Goal: Task Accomplishment & Management: Complete application form

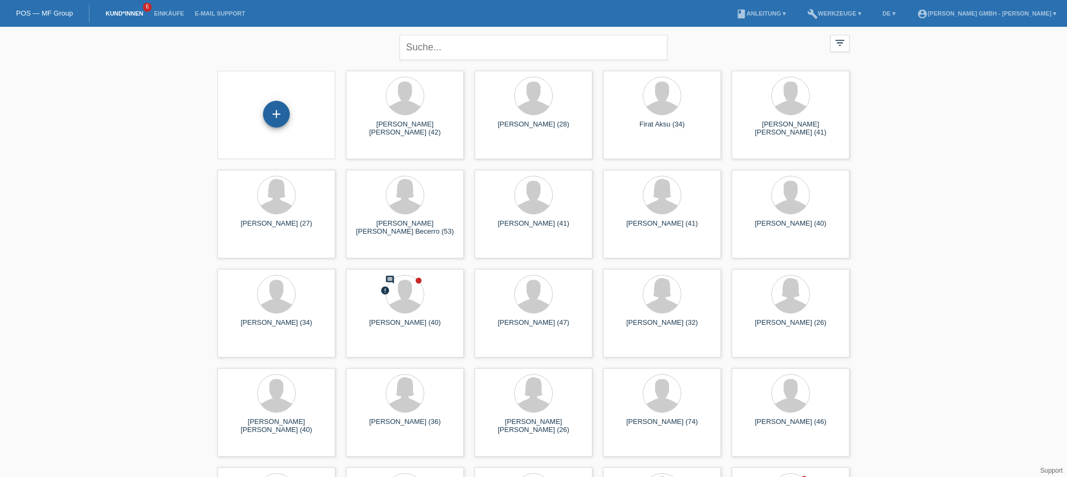
drag, startPoint x: 278, startPoint y: 116, endPoint x: 282, endPoint y: 124, distance: 9.4
click at [278, 115] on div "+" at bounding box center [276, 114] width 27 height 27
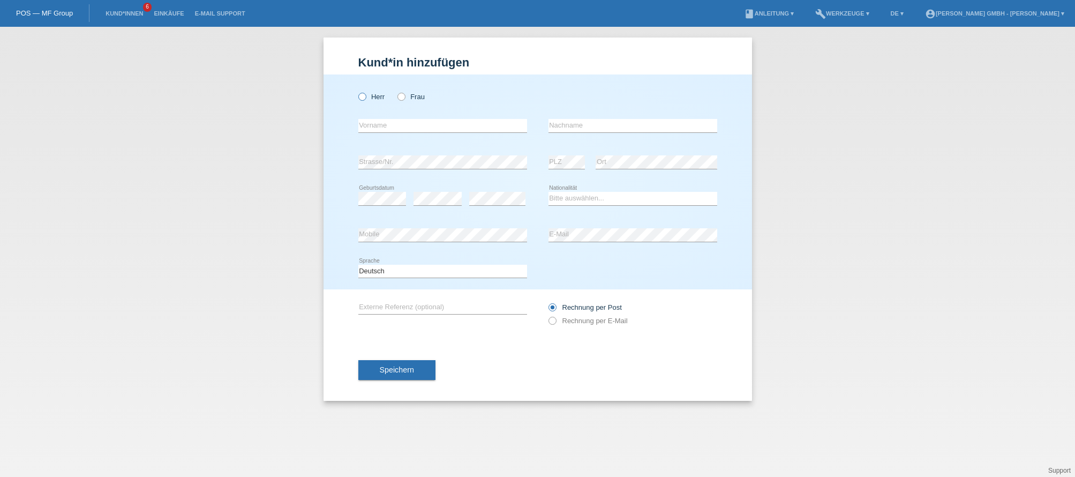
click at [374, 100] on label "Herr" at bounding box center [371, 97] width 27 height 8
click at [365, 100] on input "Herr" at bounding box center [361, 96] width 7 height 7
radio input "true"
click at [374, 131] on input "text" at bounding box center [442, 125] width 169 height 13
type input "Mario"
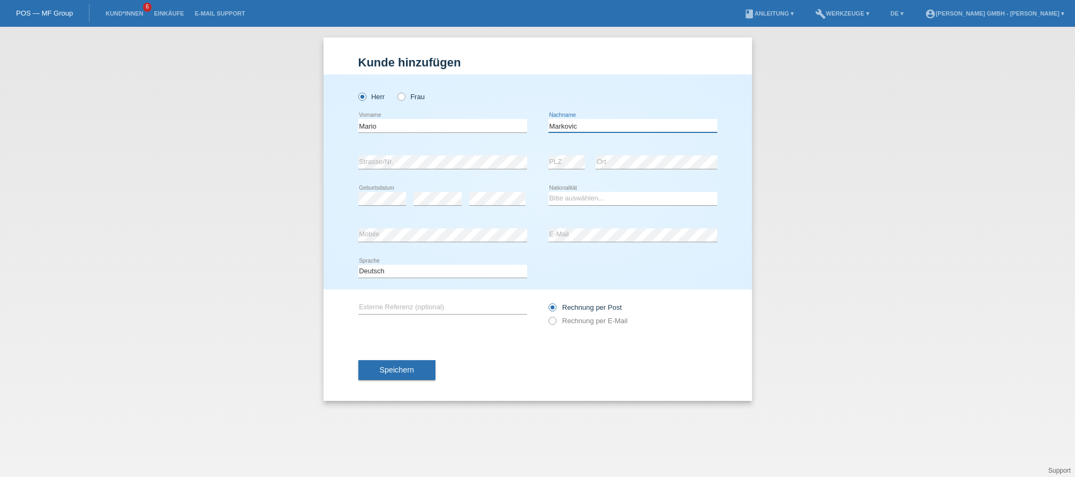
type input "Markovic"
click at [578, 196] on select "Bitte auswählen... Schweiz Deutschland Liechtenstein Österreich ------------ Af…" at bounding box center [632, 198] width 169 height 13
select select "AT"
click at [548, 192] on select "Bitte auswählen... Schweiz Deutschland Liechtenstein Österreich ------------ Af…" at bounding box center [632, 198] width 169 height 13
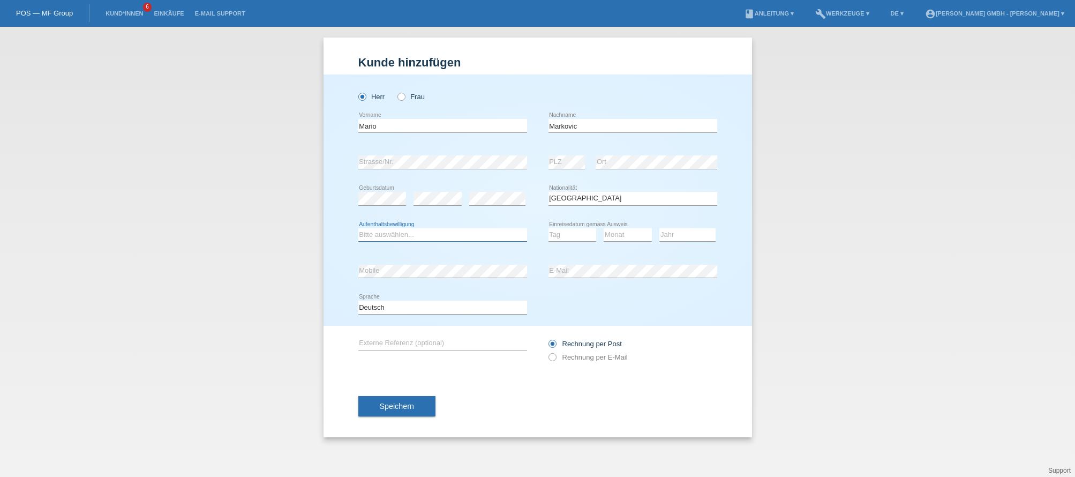
drag, startPoint x: 449, startPoint y: 233, endPoint x: 440, endPoint y: 239, distance: 10.4
click at [449, 232] on select "Bitte auswählen... C B B - Flüchtlingsstatus Andere" at bounding box center [442, 234] width 169 height 13
select select "B"
click at [358, 228] on select "Bitte auswählen... C B B - Flüchtlingsstatus Andere" at bounding box center [442, 234] width 169 height 13
click at [568, 234] on select "Tag 01 02 03 04 05 06 07 08 09 10 11" at bounding box center [572, 234] width 48 height 13
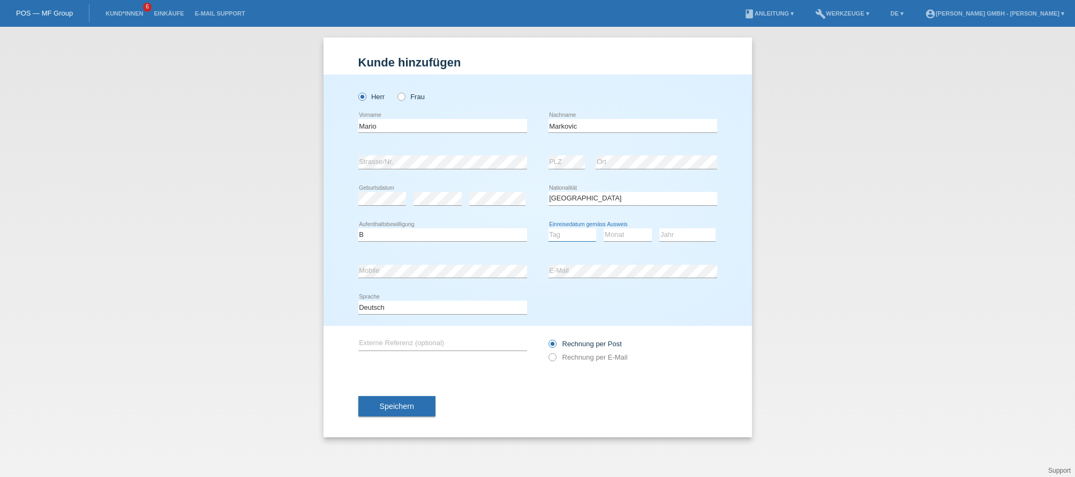
click at [568, 234] on select "Tag 01 02 03 04 05 06 07 08 09 10 11" at bounding box center [572, 234] width 48 height 13
click at [563, 231] on select "Tag 01 02 03 04 05 06 07 08 09 10 11" at bounding box center [572, 234] width 48 height 13
select select "10"
click at [548, 228] on select "Tag 01 02 03 04 05 06 07 08 09 10 11" at bounding box center [572, 234] width 48 height 13
click at [624, 235] on select "Monat 01 02 03 04 05 06 07 08 09 10 11" at bounding box center [628, 234] width 48 height 13
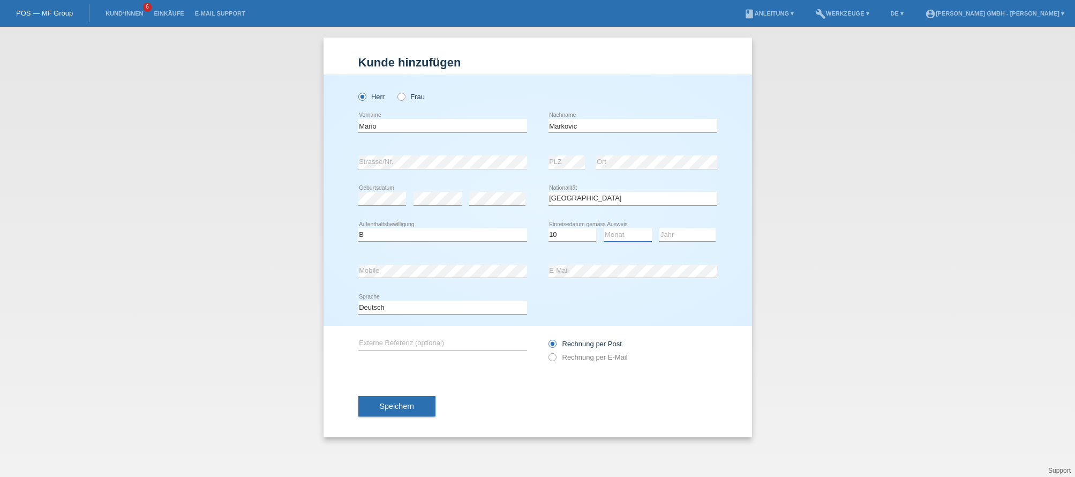
select select "09"
click at [604, 228] on select "Monat 01 02 03 04 05 06 07 08 09 10 11" at bounding box center [628, 234] width 48 height 13
click at [681, 228] on select "Jahr 2025 2024 2023 2022 2021 2020 2019 2018 2017 2016 2015 2014 2013 2012 2011…" at bounding box center [687, 234] width 56 height 13
select select "2024"
click at [659, 228] on select "Jahr 2025 2024 2023 2022 2021 2020 2019 2018 2017 2016 2015 2014 2013 2012 2011…" at bounding box center [687, 234] width 56 height 13
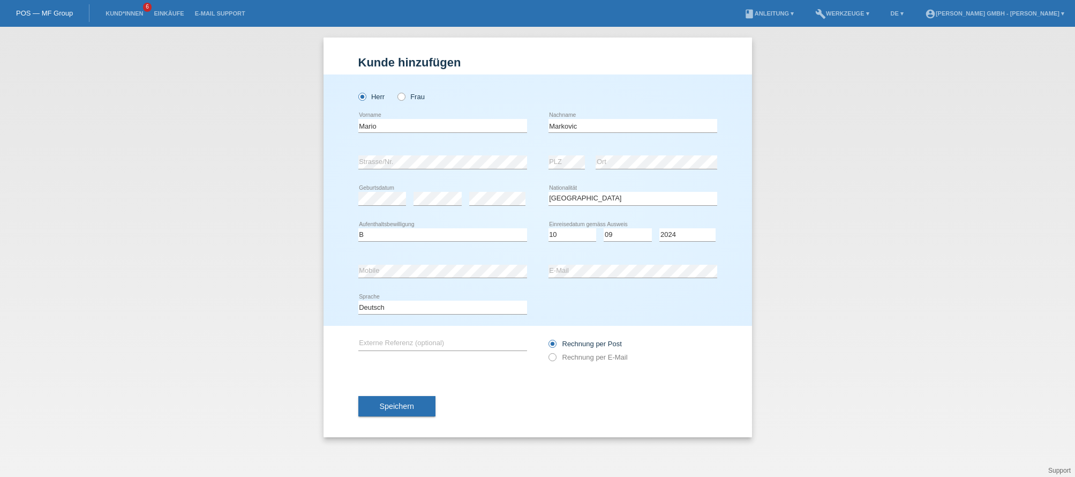
click at [570, 261] on div "error E-Mail" at bounding box center [632, 271] width 169 height 36
click at [600, 356] on label "Rechnung per E-Mail" at bounding box center [587, 357] width 79 height 8
click at [555, 356] on input "Rechnung per E-Mail" at bounding box center [551, 359] width 7 height 13
radio input "true"
drag, startPoint x: 384, startPoint y: 341, endPoint x: 394, endPoint y: 349, distance: 13.4
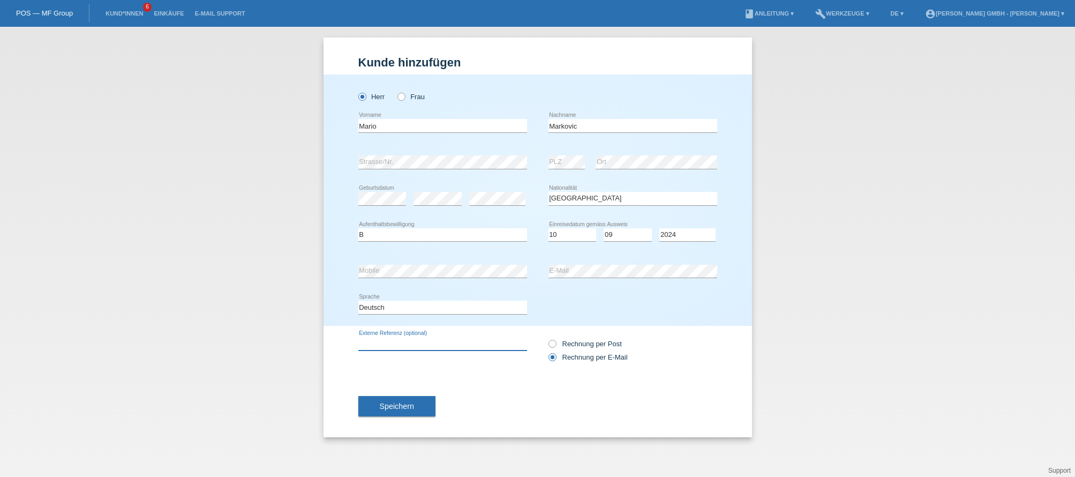
click at [383, 341] on input "text" at bounding box center [442, 343] width 169 height 13
click at [381, 344] on input "text" at bounding box center [442, 343] width 169 height 13
paste input "725010601MM"
type input "725010601MM"
drag, startPoint x: 492, startPoint y: 380, endPoint x: 497, endPoint y: 382, distance: 5.6
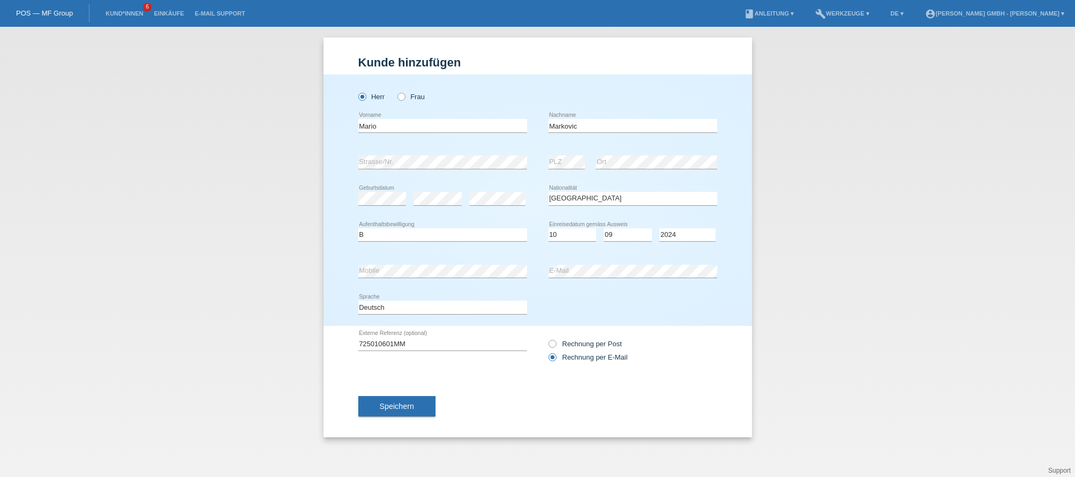
click at [493, 380] on div "Speichern" at bounding box center [537, 406] width 359 height 62
click at [563, 402] on div "Speichern" at bounding box center [537, 406] width 359 height 62
click at [226, 231] on div "Kund*in hinzufügen Kunde hinzufügen Kundin hinzufügen Herr Frau Mario error Vor…" at bounding box center [537, 252] width 1075 height 450
click at [411, 403] on span "Speichern" at bounding box center [397, 406] width 34 height 9
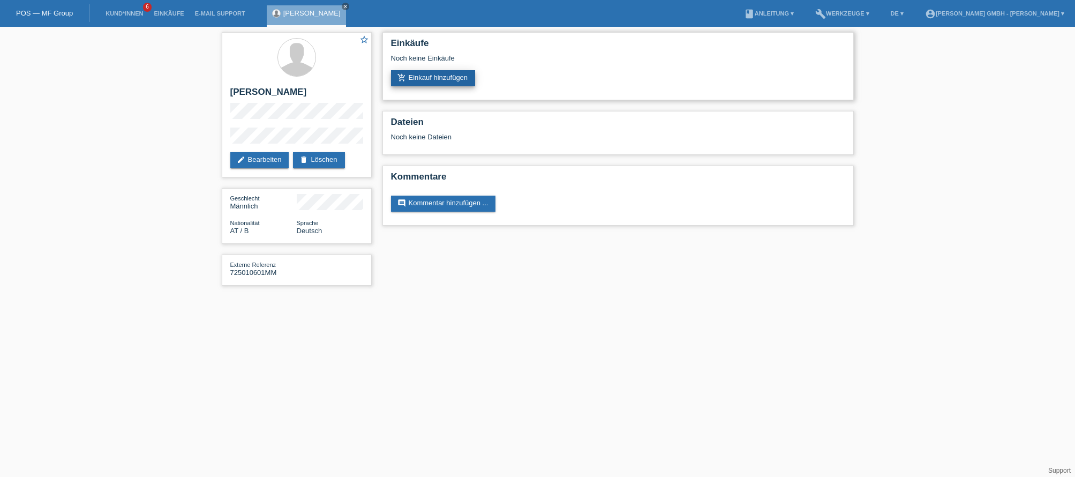
click at [452, 77] on link "add_shopping_cart Einkauf hinzufügen" at bounding box center [433, 78] width 85 height 16
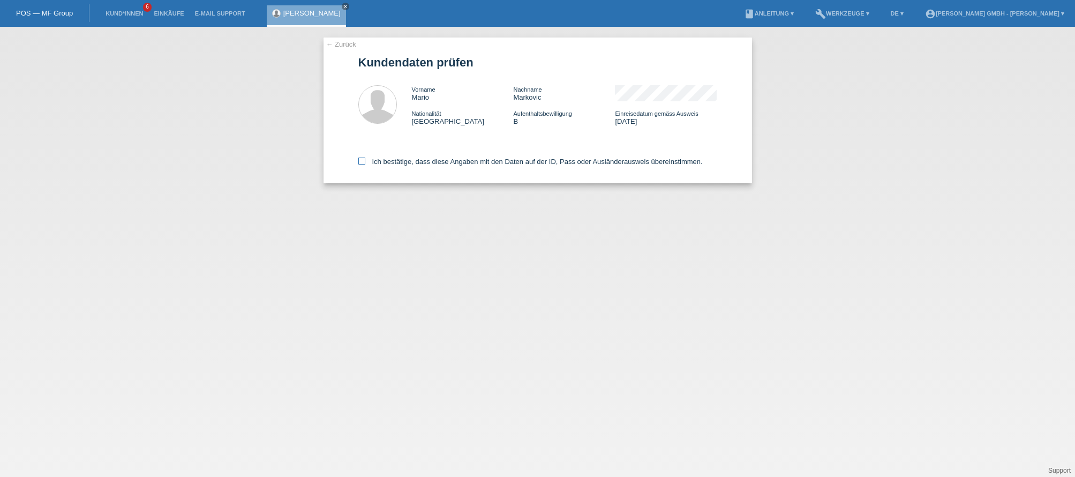
click at [369, 159] on label "Ich bestätige, dass diese Angaben mit den Daten auf der ID, Pass oder Ausländer…" at bounding box center [530, 161] width 344 height 8
click at [365, 159] on input "Ich bestätige, dass diese Angaben mit den Daten auf der ID, Pass oder Ausländer…" at bounding box center [361, 160] width 7 height 7
checkbox input "true"
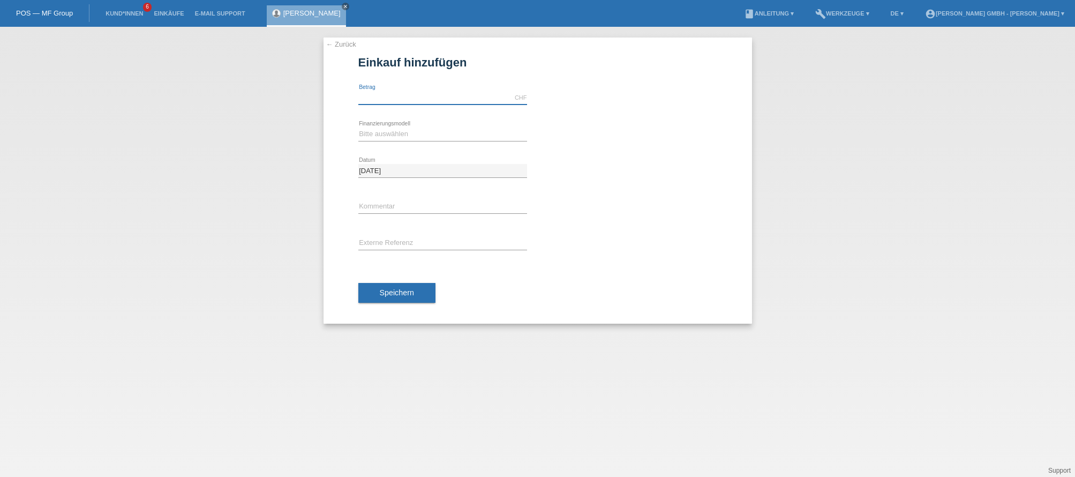
click at [382, 96] on input "text" at bounding box center [442, 97] width 169 height 13
type input "2800.00"
click at [386, 138] on select "Bitte auswählen Kauf auf Rechnung mit Teilzahlungsoption Fixe Raten" at bounding box center [442, 133] width 169 height 13
select select "198"
click at [358, 127] on select "Bitte auswählen Kauf auf Rechnung mit Teilzahlungsoption Fixe Raten" at bounding box center [442, 133] width 169 height 13
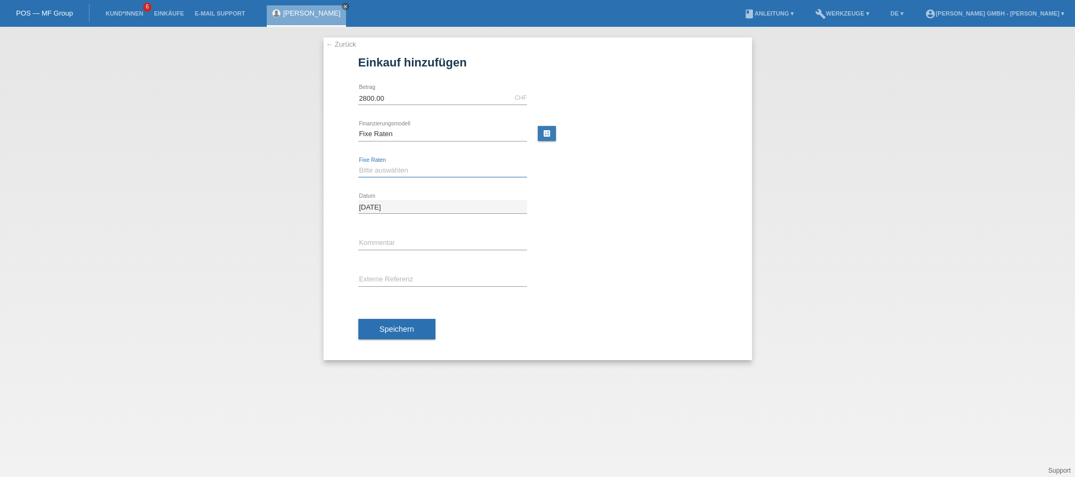
click at [378, 175] on select "Bitte auswählen 12 Raten 24 Raten" at bounding box center [442, 170] width 169 height 13
select select "532"
click at [358, 164] on select "Bitte auswählen 12 Raten 24 Raten" at bounding box center [442, 170] width 169 height 13
click at [380, 212] on input "[DATE]" at bounding box center [442, 206] width 169 height 13
click at [375, 229] on div "error Kommentar" at bounding box center [442, 243] width 169 height 36
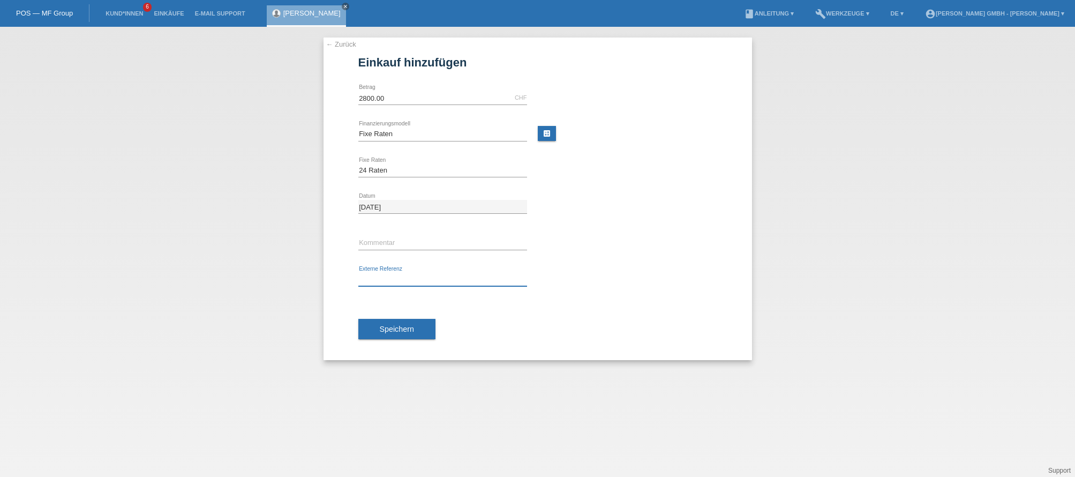
click at [378, 280] on input "text" at bounding box center [442, 279] width 169 height 13
paste input "Juchliweg"
type input "Juchliweg"
drag, startPoint x: 367, startPoint y: 277, endPoint x: 333, endPoint y: 274, distance: 33.9
click at [333, 274] on div "← Zurück Einkauf hinzufügen Verfügbarer Betrag: 2800.00 CHF error [GEOGRAPHIC_D…" at bounding box center [538, 198] width 428 height 322
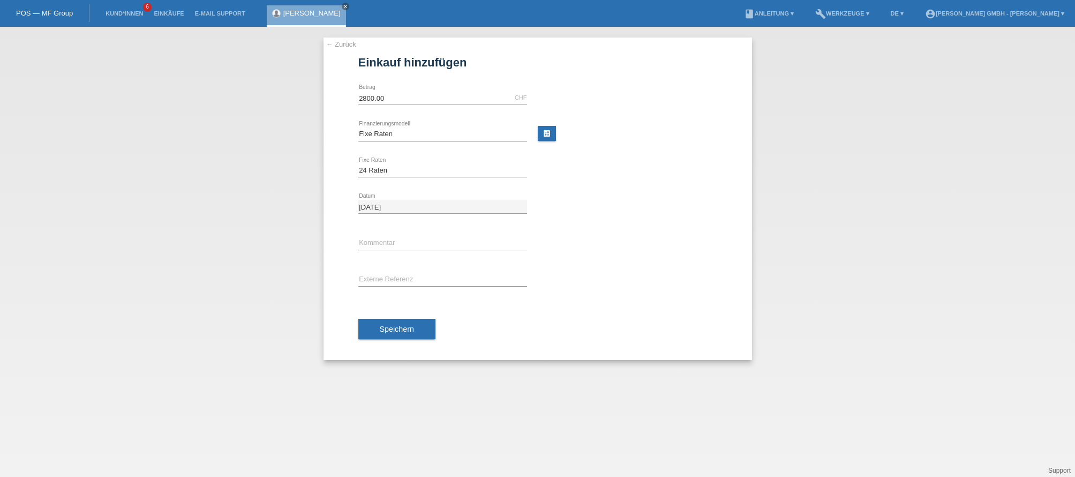
click at [393, 287] on div "error Externe Referenz" at bounding box center [442, 279] width 169 height 36
click at [386, 282] on input "text" at bounding box center [442, 279] width 169 height 13
paste input "725010601MM"
type input "725010601MM"
click at [548, 319] on div "Speichern" at bounding box center [537, 329] width 359 height 62
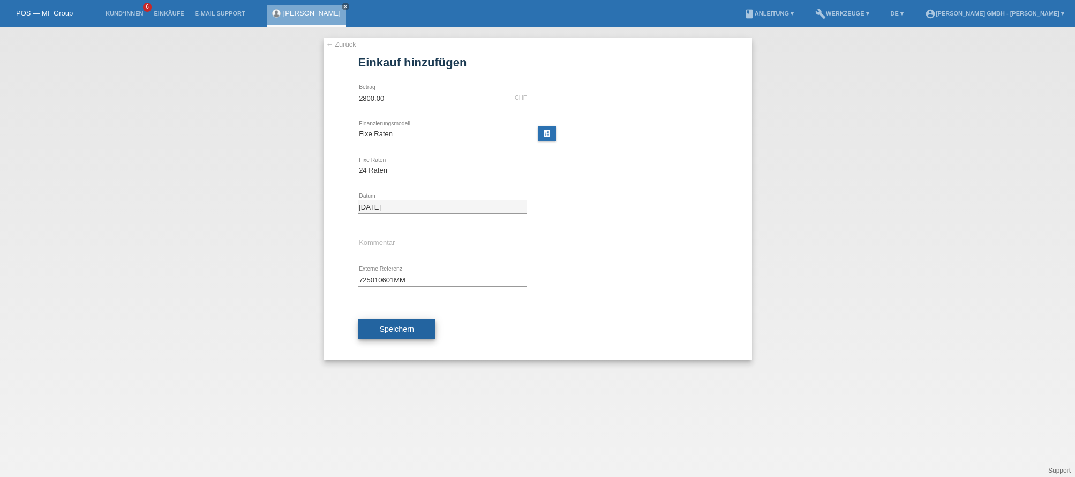
click at [410, 326] on span "Speichern" at bounding box center [397, 329] width 34 height 9
